Goal: Task Accomplishment & Management: Use online tool/utility

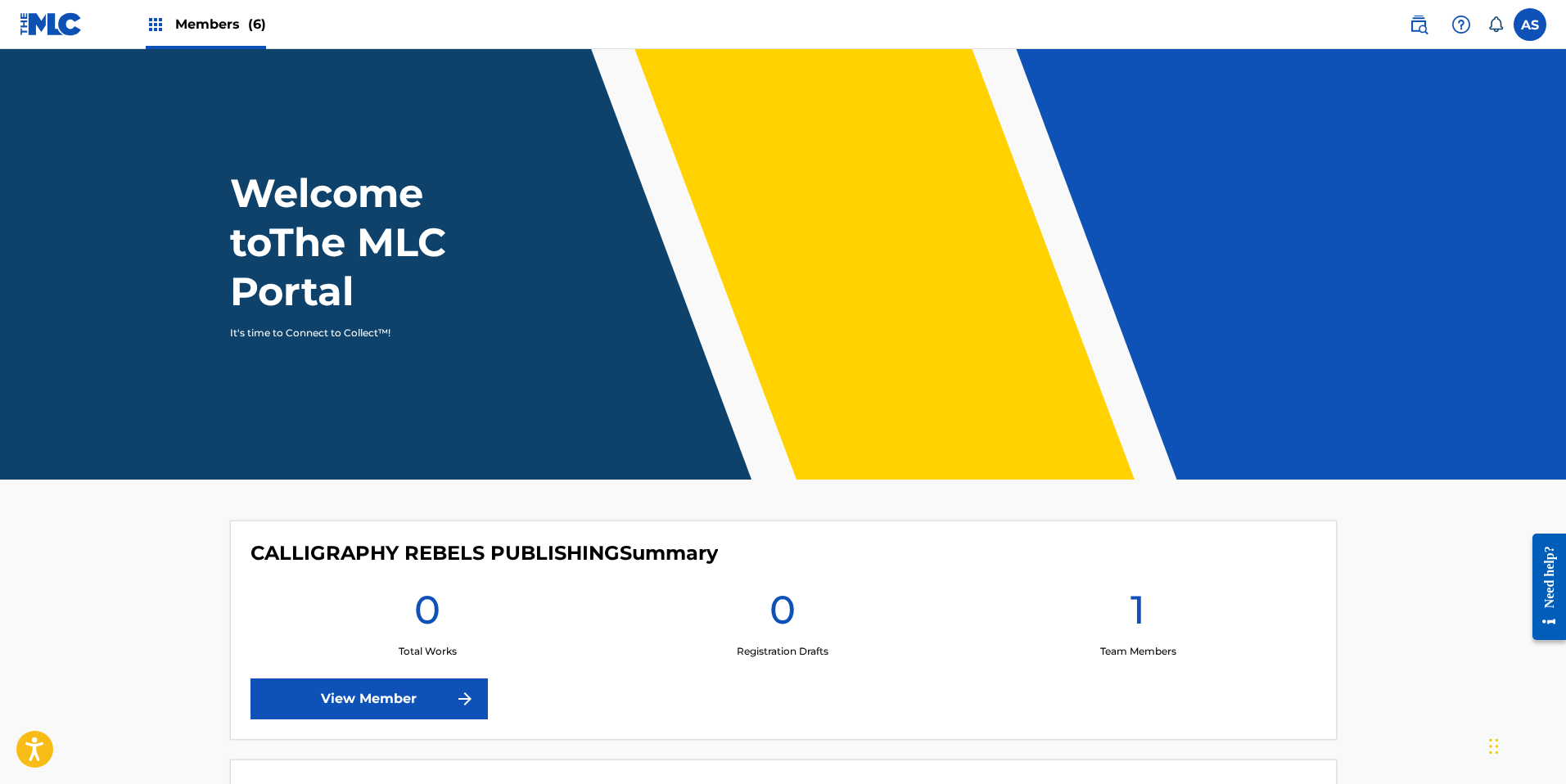
click at [209, 23] on span "Members (6)" at bounding box center [220, 24] width 90 height 19
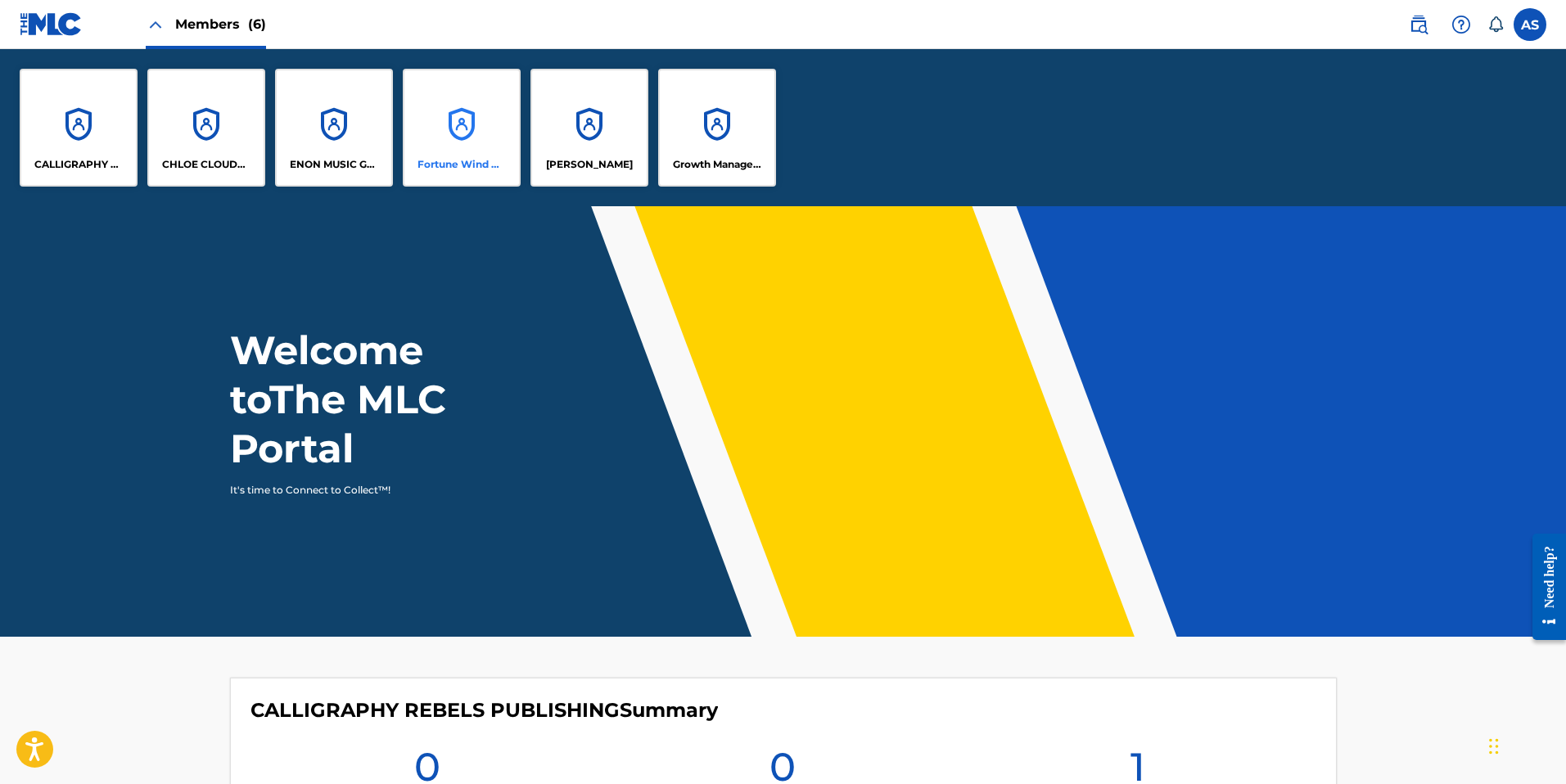
click at [446, 138] on div "Fortune Wind Music Publishing, LLC" at bounding box center [462, 128] width 118 height 117
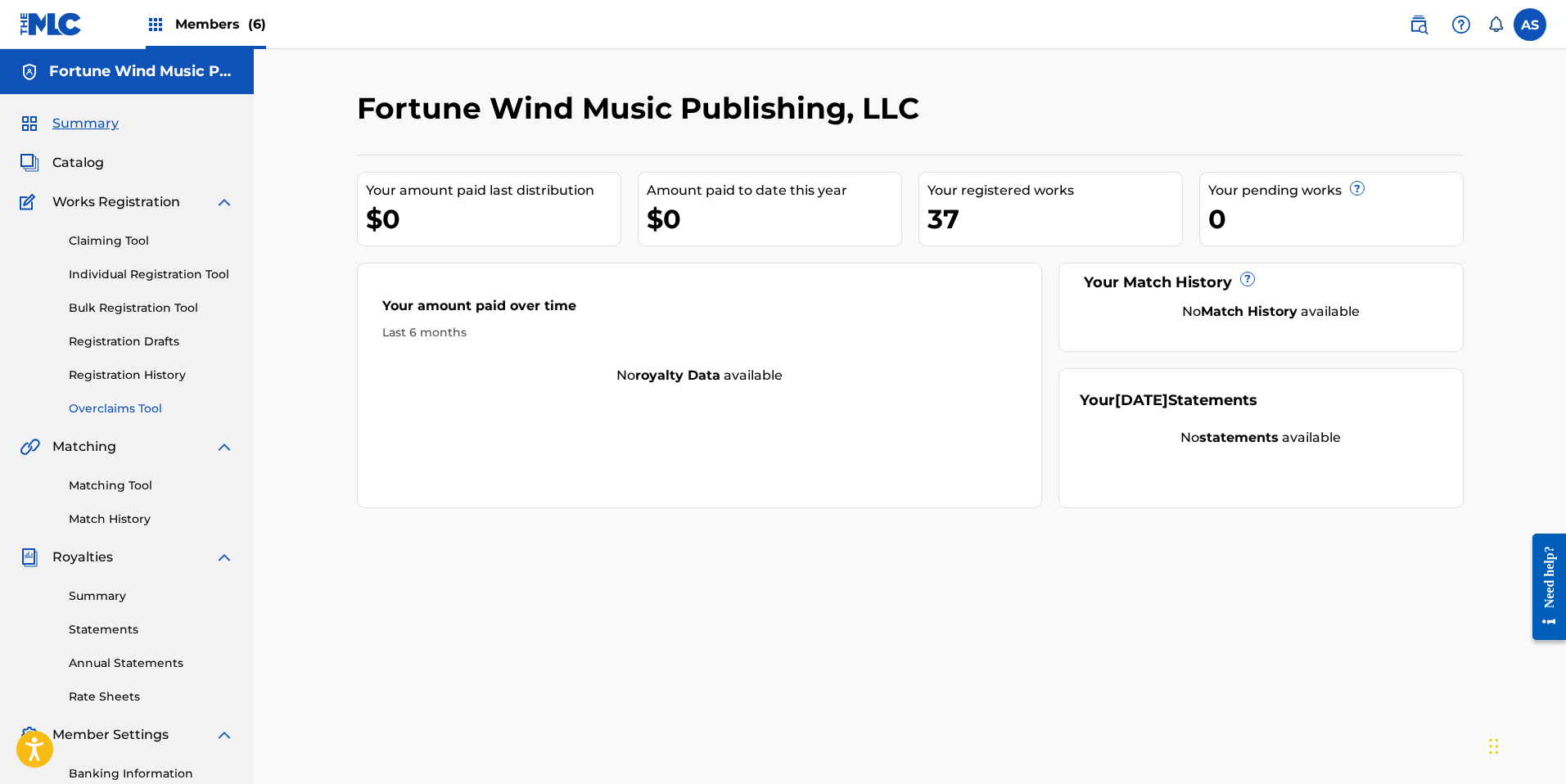
scroll to position [3, 0]
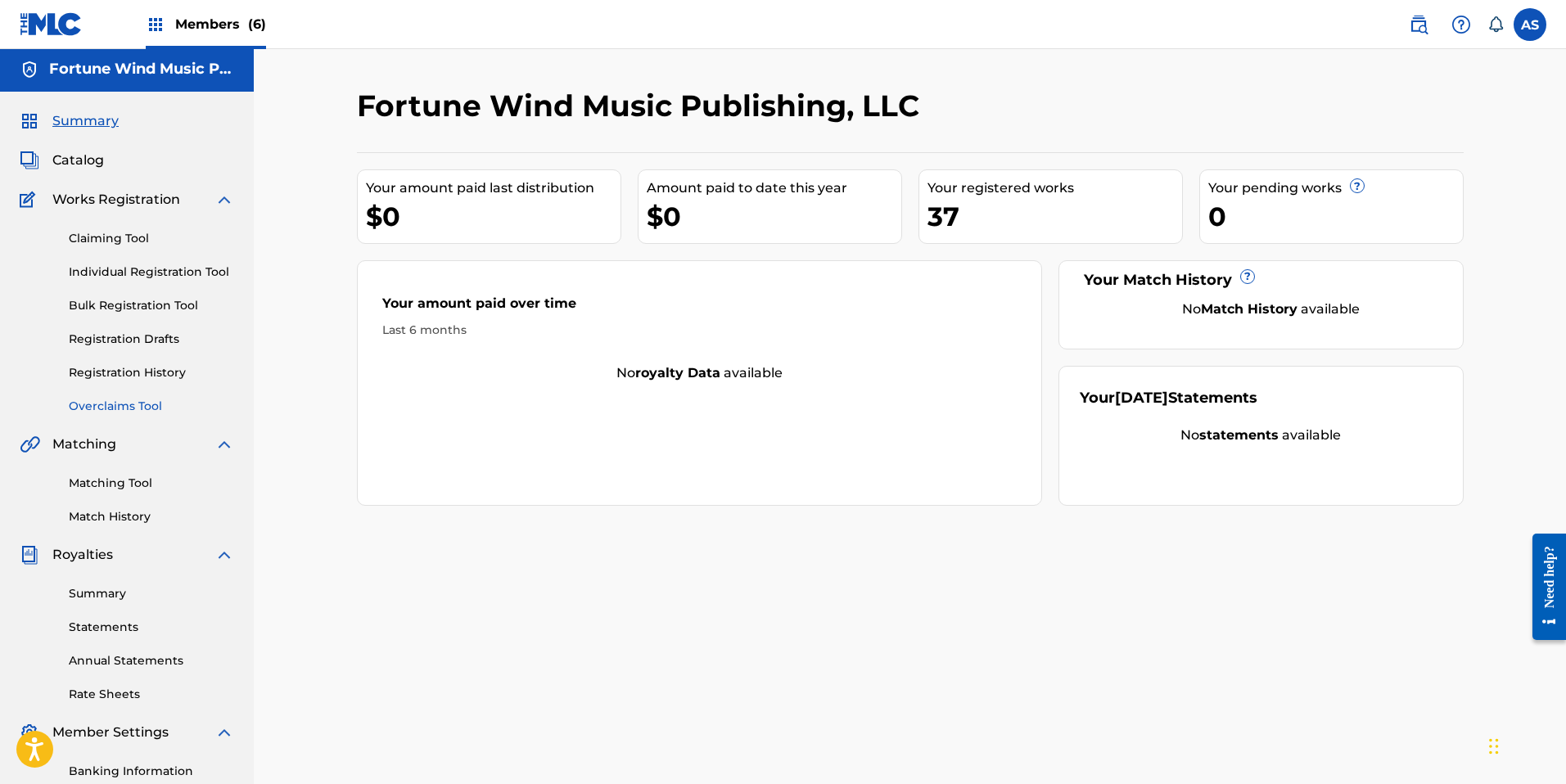
click at [117, 410] on link "Overclaims Tool" at bounding box center [151, 406] width 165 height 17
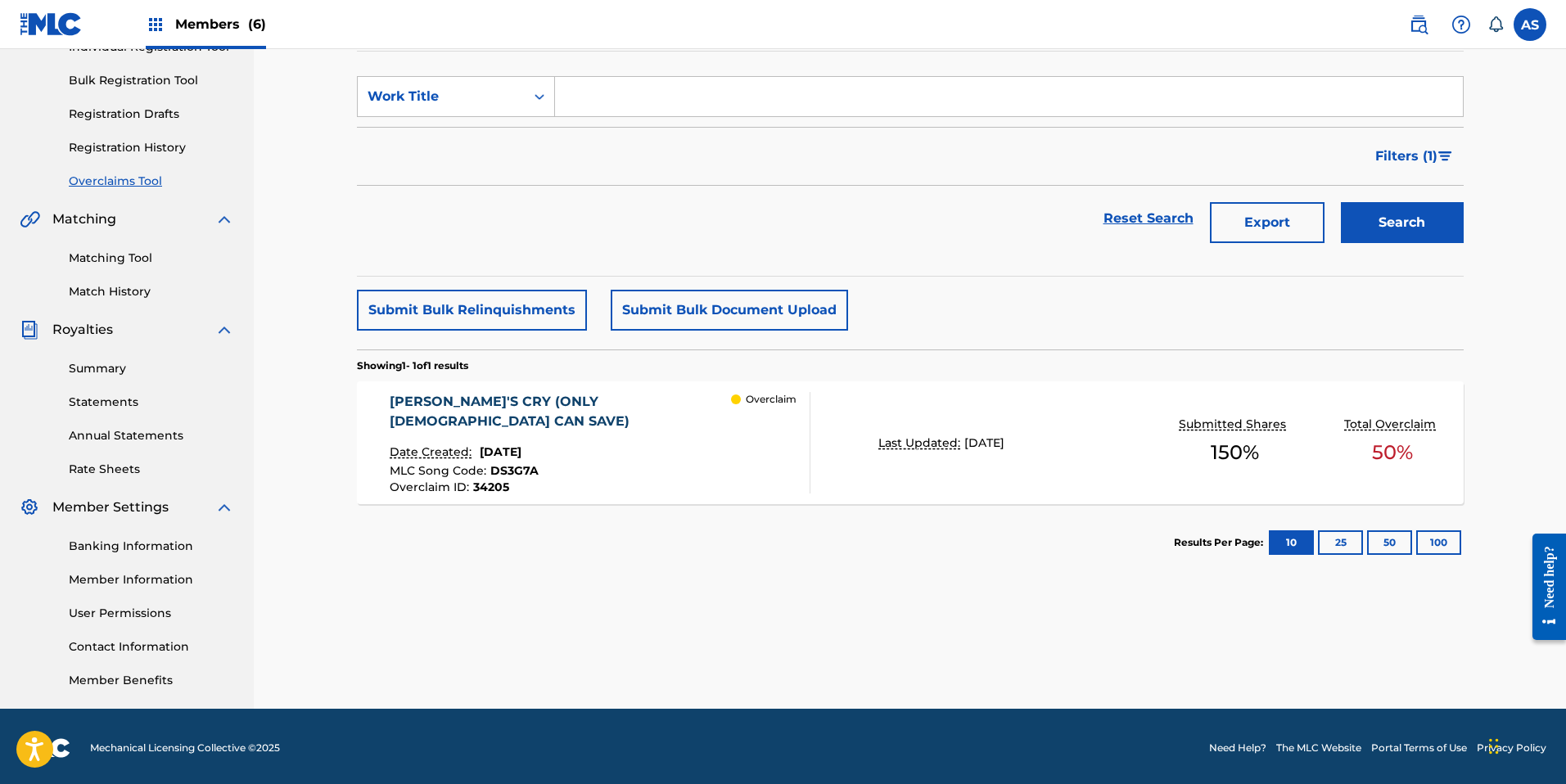
scroll to position [230, 0]
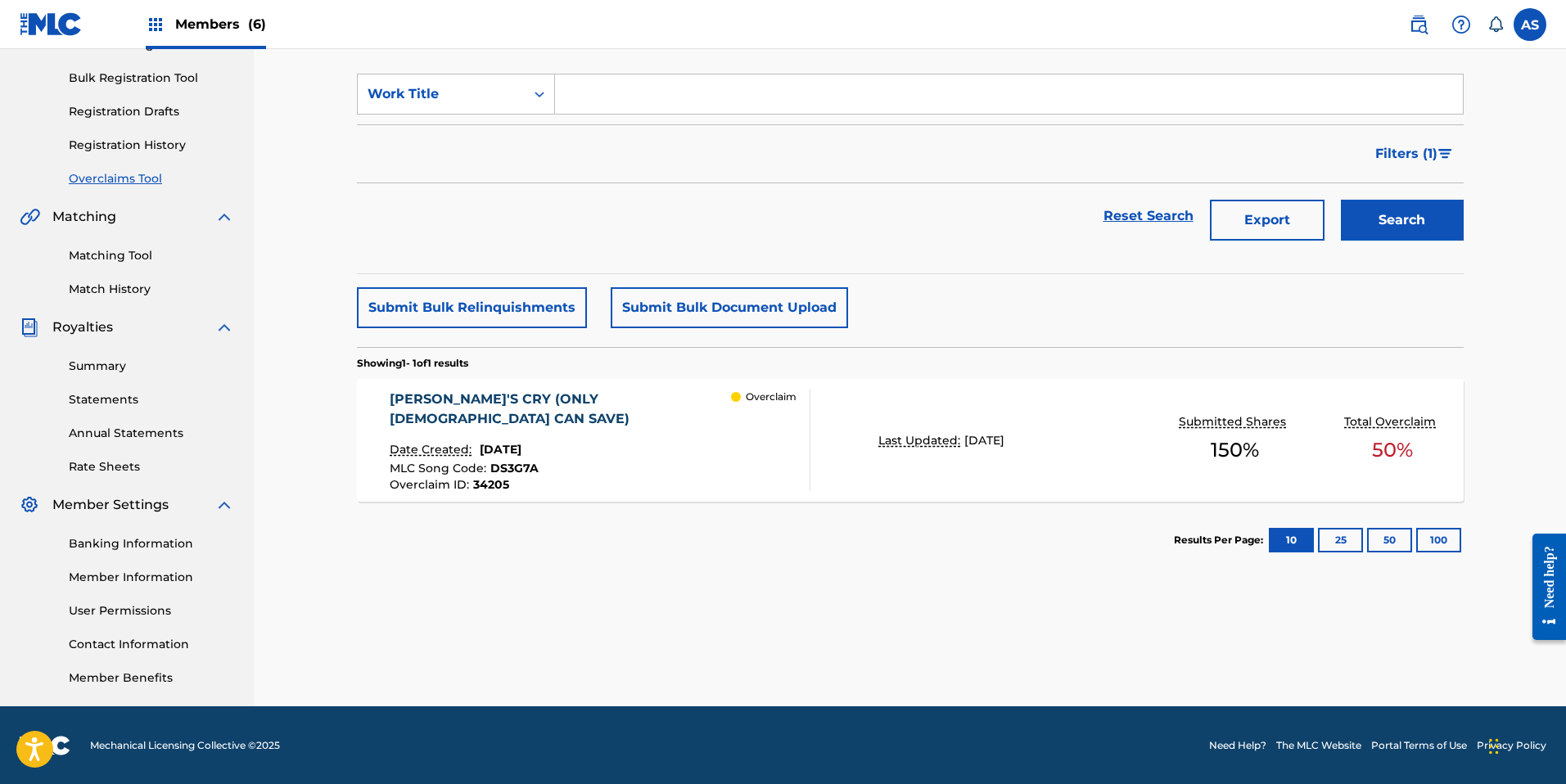
click at [540, 430] on div "[PERSON_NAME]'S CRY (ONLY [DEMOGRAPHIC_DATA] CAN SAVE) Date Created: [DATE] MLC…" at bounding box center [561, 440] width 341 height 102
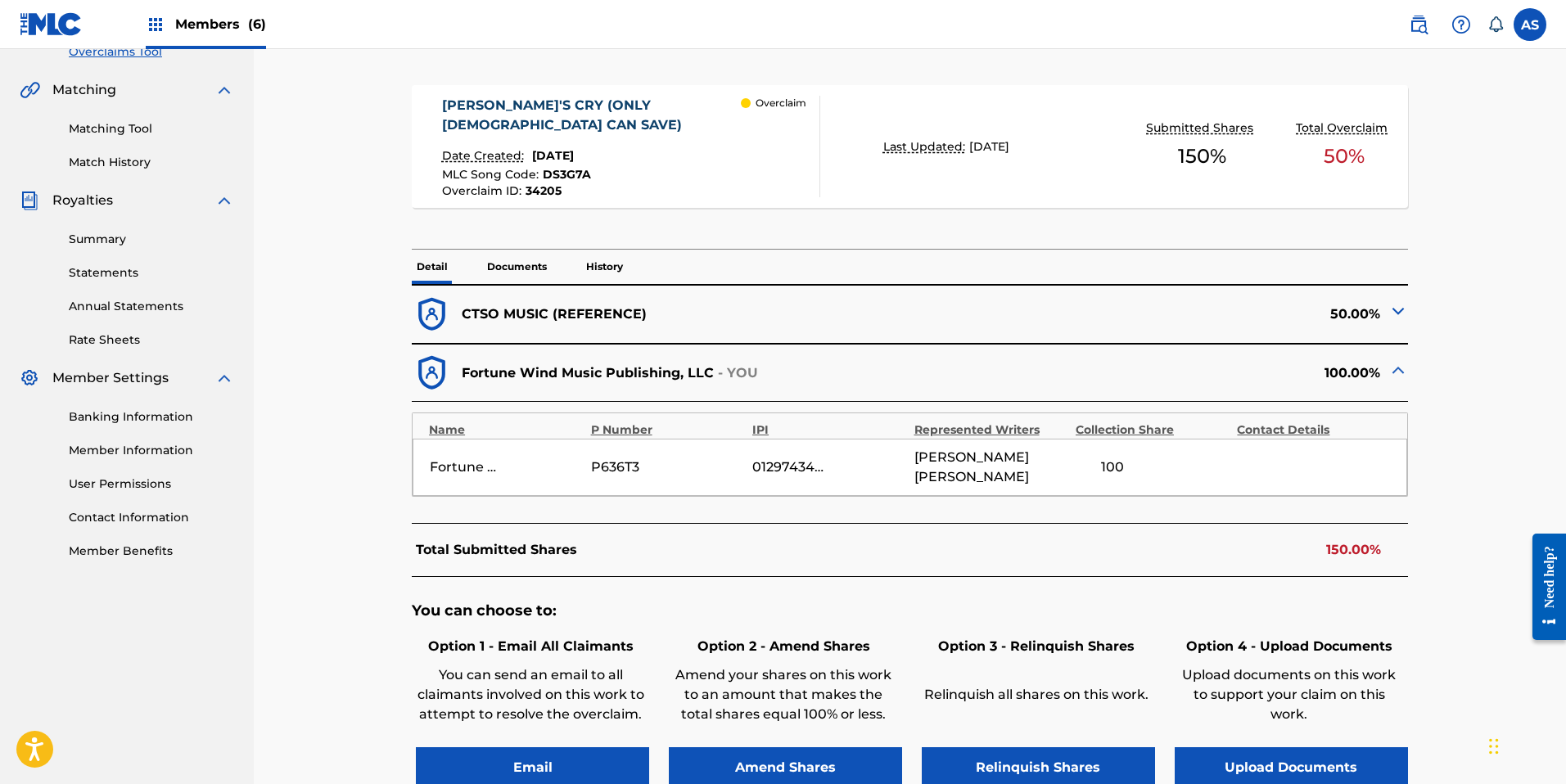
scroll to position [383, 0]
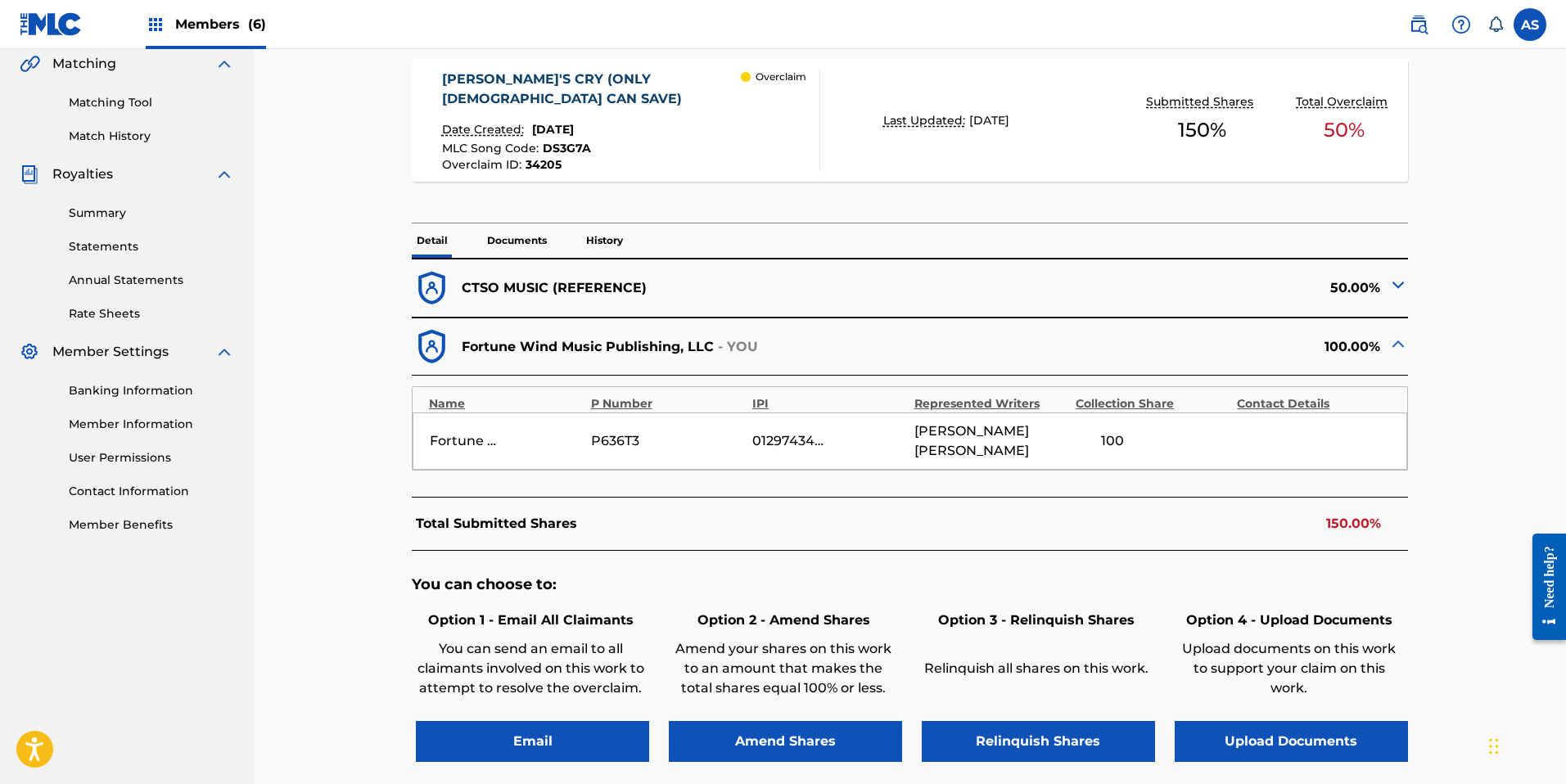
click at [1397, 275] on img at bounding box center [1397, 284] width 20 height 20
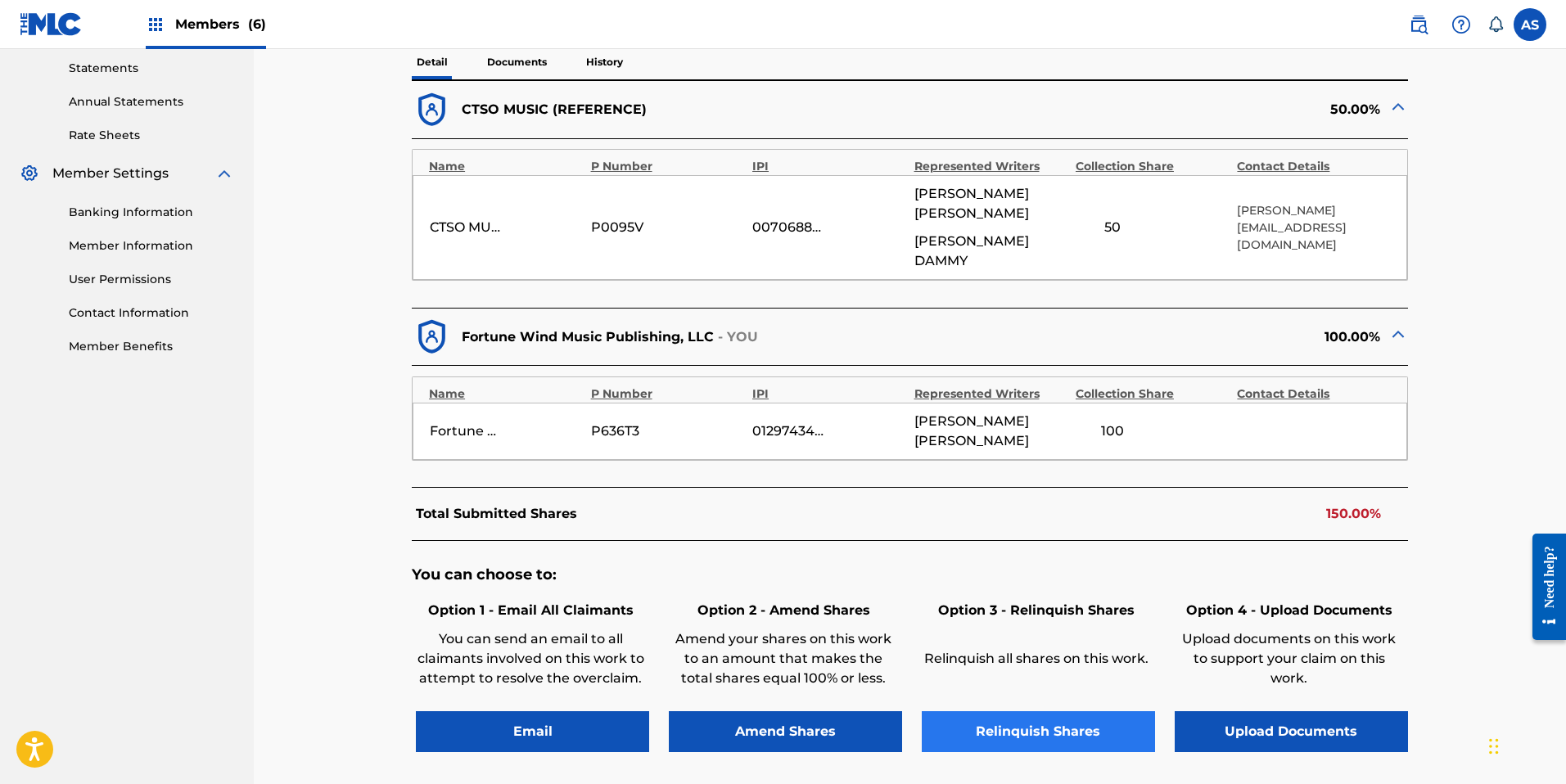
scroll to position [571, 0]
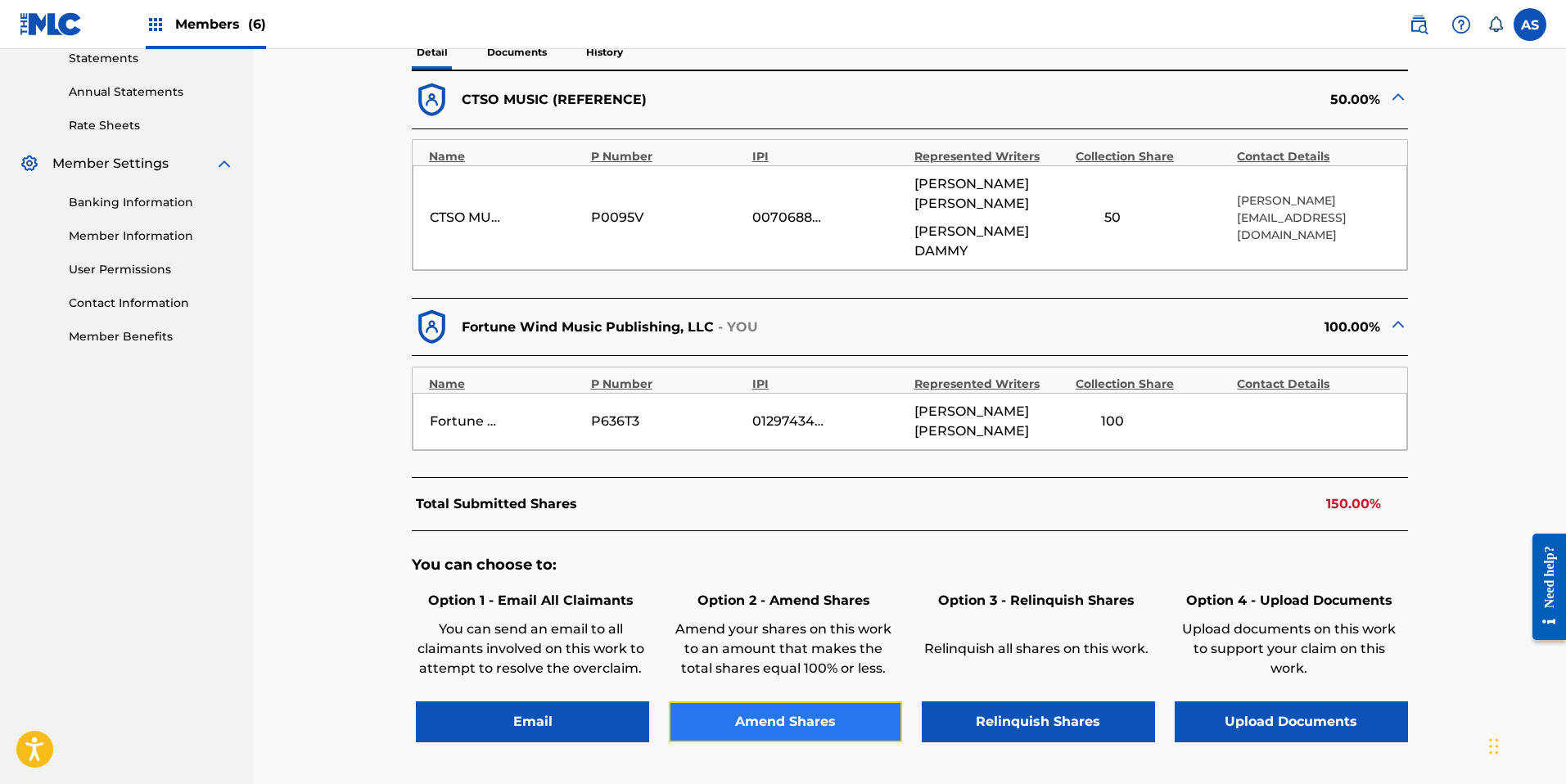
click at [809, 701] on button "Amend Shares" at bounding box center [785, 722] width 233 height 41
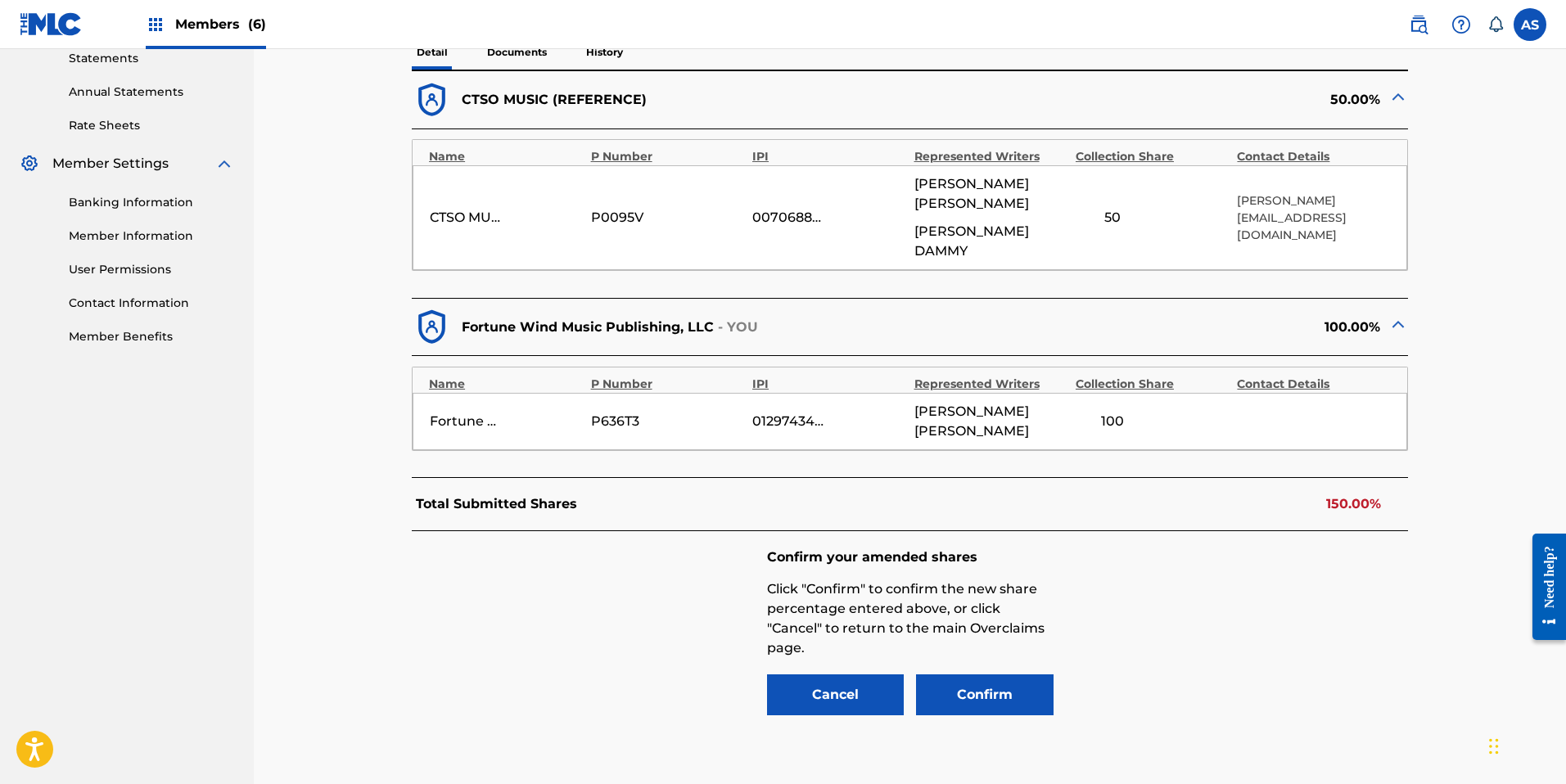
scroll to position [626, 0]
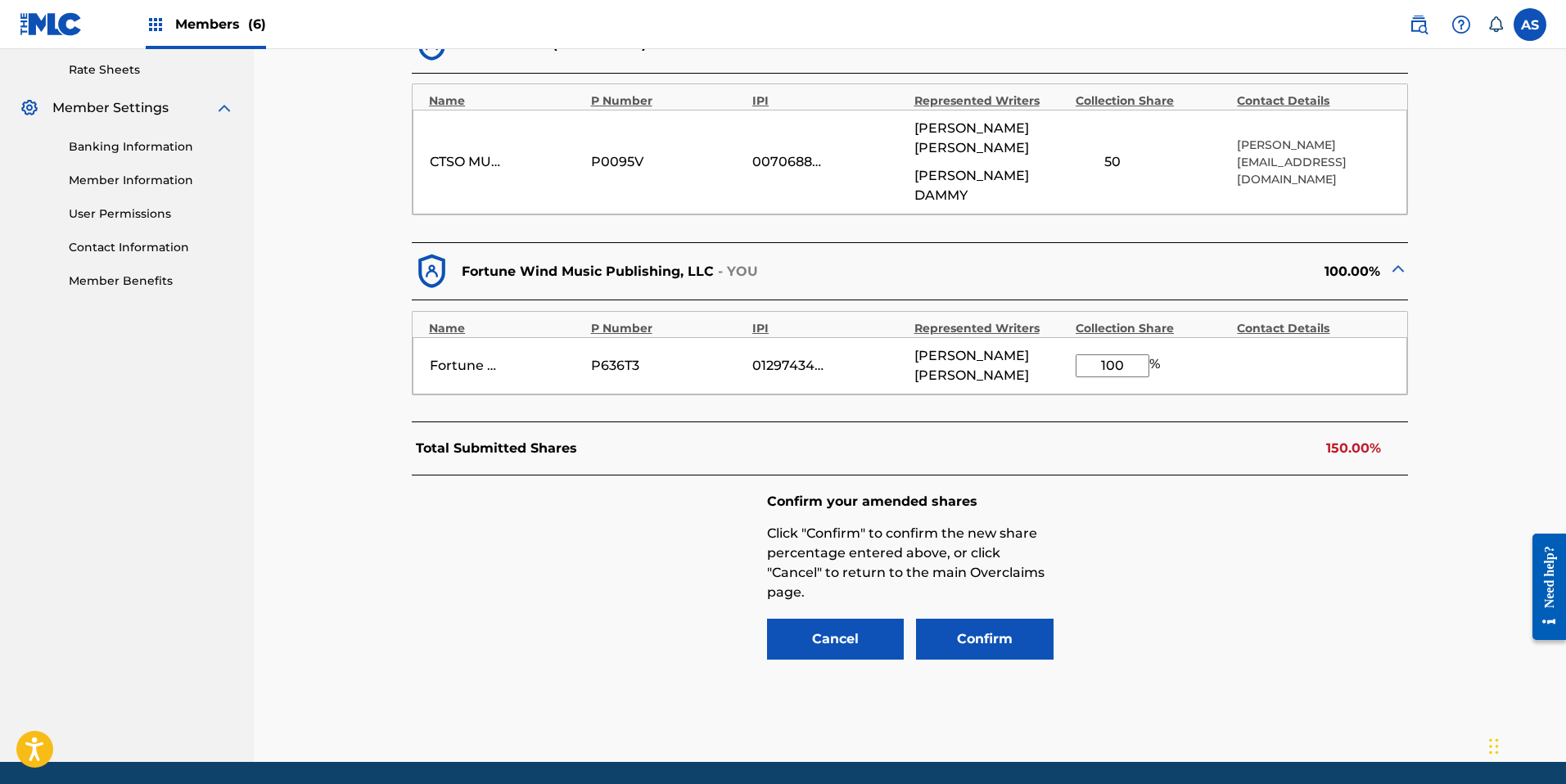
drag, startPoint x: 1124, startPoint y: 314, endPoint x: 1089, endPoint y: 308, distance: 35.5
click at [1089, 354] on input "100" at bounding box center [1112, 365] width 74 height 23
type input "50"
click at [960, 618] on button "Confirm" at bounding box center [984, 639] width 137 height 41
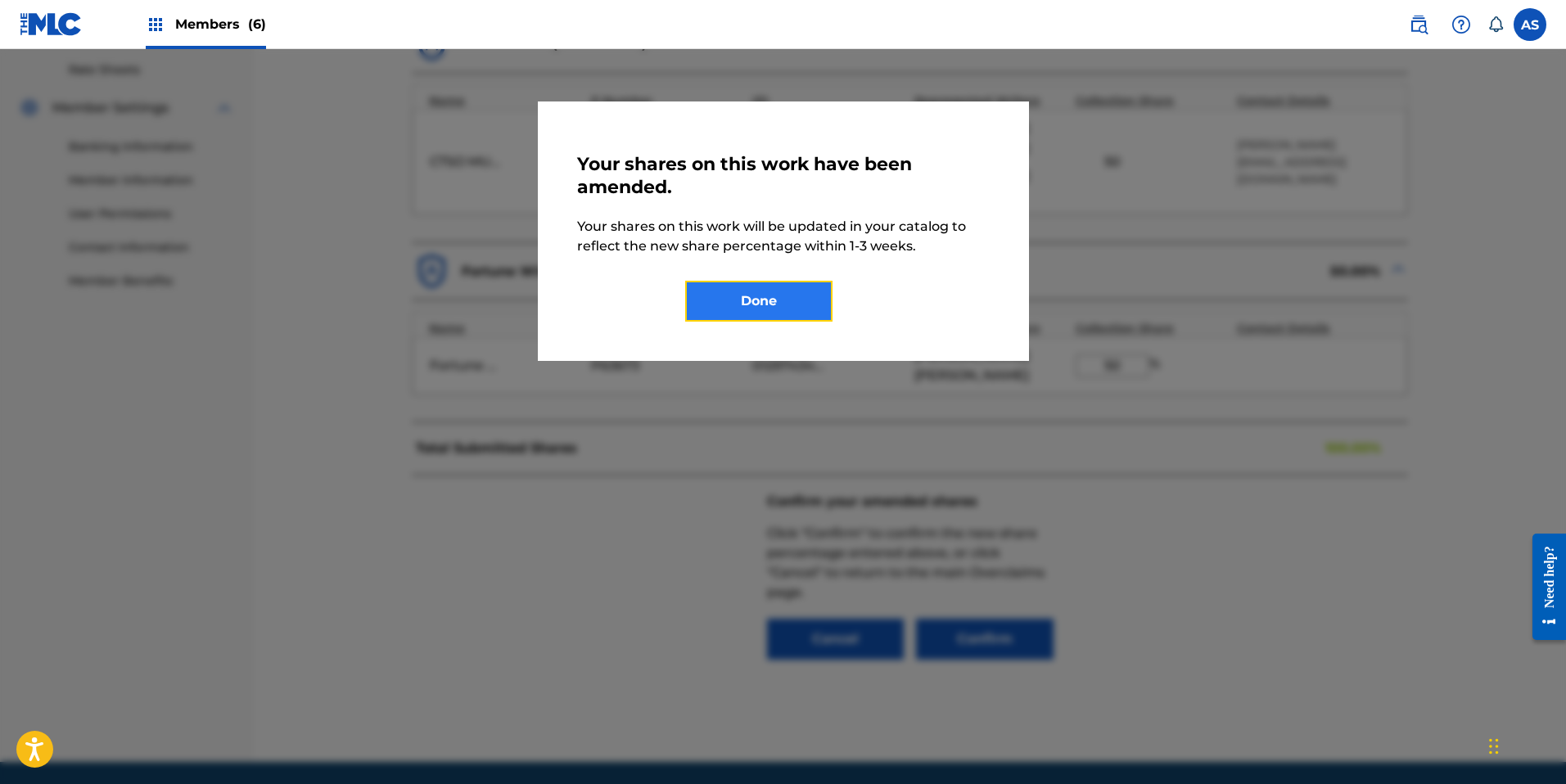
click at [714, 298] on button "Done" at bounding box center [759, 301] width 147 height 41
